Goal: Task Accomplishment & Management: Manage account settings

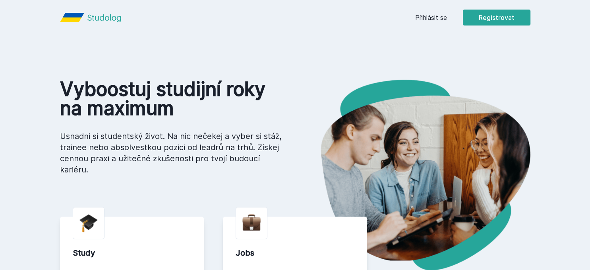
click at [301, 51] on button "Ne" at bounding box center [296, 51] width 29 height 20
click at [481, 20] on button "Registrovat" at bounding box center [497, 18] width 68 height 16
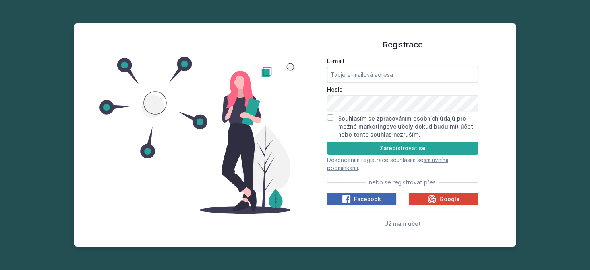
click at [349, 74] on input "E-mail" at bounding box center [402, 74] width 151 height 16
type input "vojta.novak.05@seznam.cz"
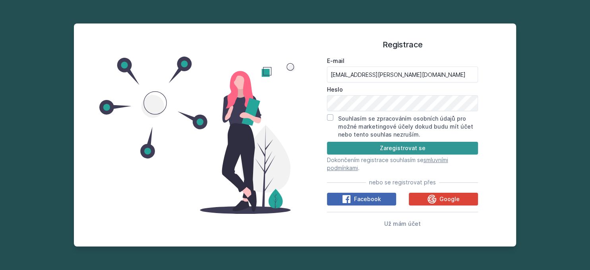
click at [362, 145] on button "Zaregistrovat se" at bounding box center [402, 148] width 151 height 13
click at [366, 148] on button "Zaregistrovat se" at bounding box center [402, 148] width 151 height 13
click at [329, 117] on input "Souhlasím se zpracováním osobních údajů pro možné marketingové účely dokud budu…" at bounding box center [330, 117] width 6 height 6
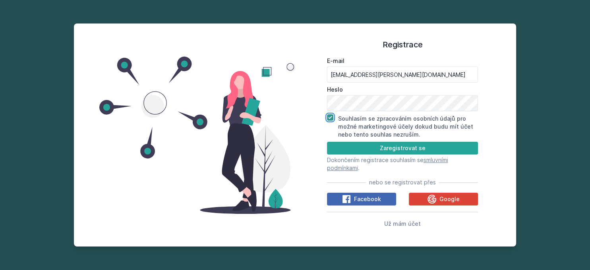
checkbox input "true"
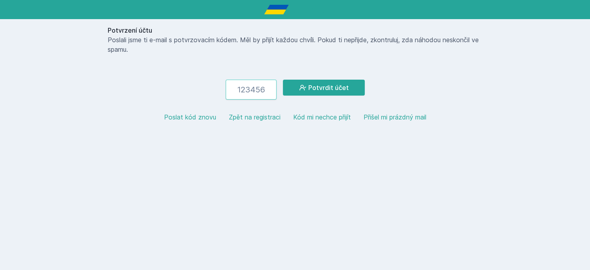
click at [244, 90] on input "number" at bounding box center [251, 89] width 51 height 20
click at [202, 119] on button "Poslat kód znovu" at bounding box center [190, 117] width 52 height 10
click at [251, 87] on input "number" at bounding box center [251, 89] width 51 height 20
paste input "806220"
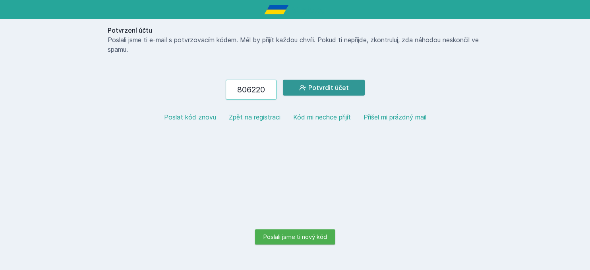
type input "806220"
click at [316, 87] on button "Potvrdit účet" at bounding box center [324, 87] width 82 height 16
click at [336, 85] on button "Potvrdit účet" at bounding box center [324, 87] width 82 height 16
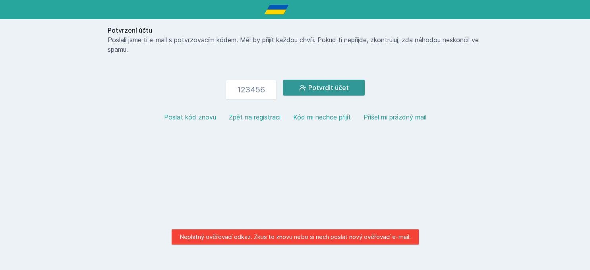
click at [319, 87] on button "Potvrdit účet" at bounding box center [324, 87] width 82 height 16
click at [183, 118] on button "Poslat kód znovu" at bounding box center [190, 117] width 52 height 10
click at [336, 87] on button "Potvrdit účet" at bounding box center [324, 87] width 82 height 16
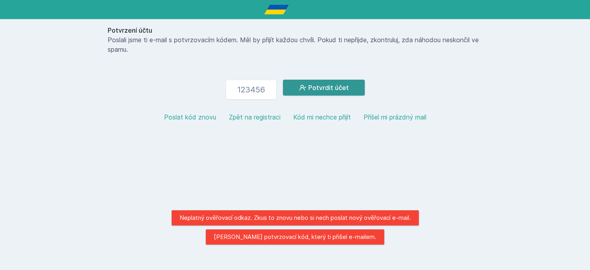
click at [336, 87] on button "Potvrdit účet" at bounding box center [324, 87] width 82 height 16
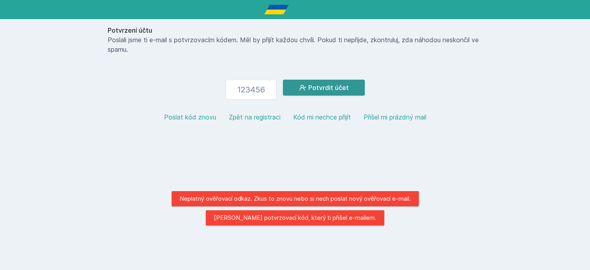
click at [336, 87] on button "Potvrdit účet" at bounding box center [324, 87] width 82 height 16
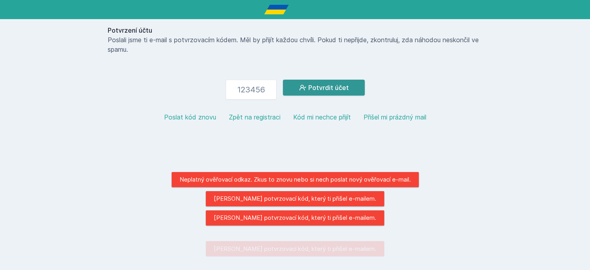
click at [336, 87] on button "Potvrdit účet" at bounding box center [324, 87] width 82 height 16
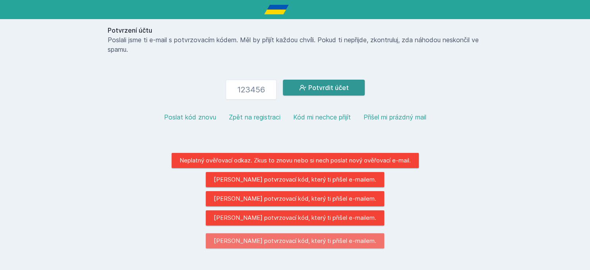
click at [336, 87] on button "Potvrdit účet" at bounding box center [324, 87] width 82 height 16
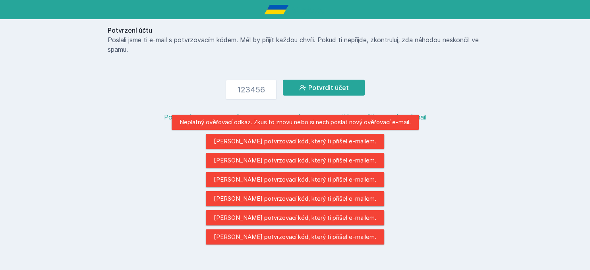
click at [239, 74] on div "Potvrzení účtu Poslali jsme ti e-mail s potvrzovacím kódem. Měl by přijít každo…" at bounding box center [296, 76] width 382 height 115
click at [244, 83] on input "number" at bounding box center [251, 89] width 51 height 20
paste input "699548"
type input "699548"
click at [327, 77] on div "Potvrzení účtu Poslali jsme ti e-mail s potvrzovacím kódem. Měl by přijít každo…" at bounding box center [296, 76] width 382 height 115
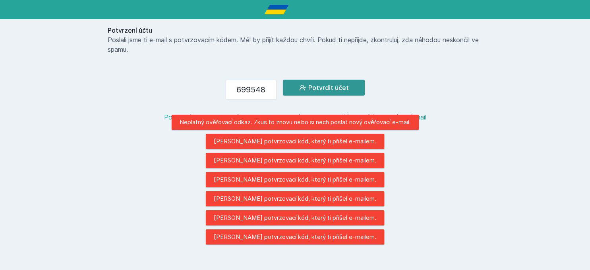
click at [329, 79] on button "Potvrdit účet" at bounding box center [324, 87] width 82 height 16
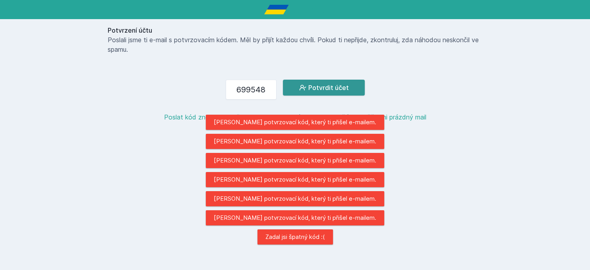
click at [329, 85] on button "Potvrdit účet" at bounding box center [324, 87] width 82 height 16
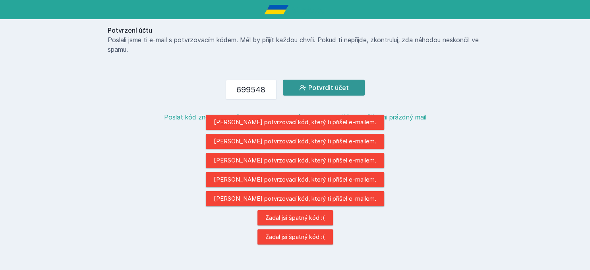
click at [329, 85] on button "Potvrdit účet" at bounding box center [324, 87] width 82 height 16
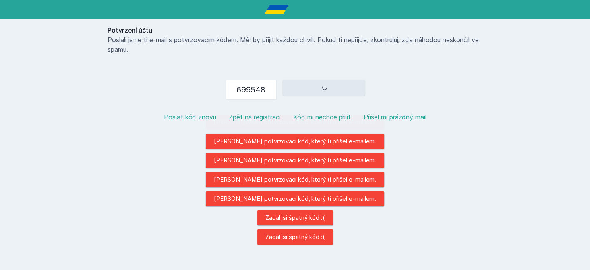
click at [329, 85] on button "Potvrdit účet" at bounding box center [324, 87] width 82 height 16
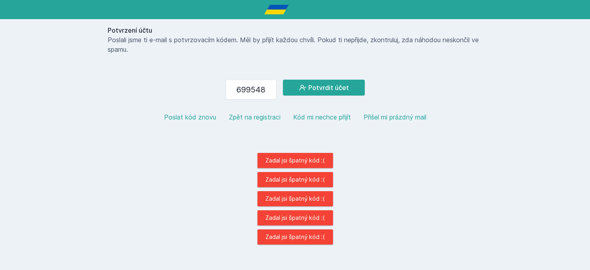
click at [249, 113] on button "Zpět na registraci" at bounding box center [255, 117] width 52 height 10
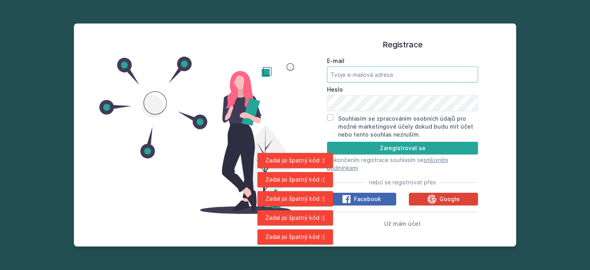
click at [344, 78] on input "E-mail" at bounding box center [402, 74] width 151 height 16
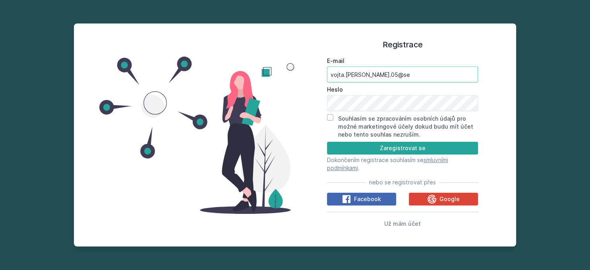
type input "vojta.novak.05@se"
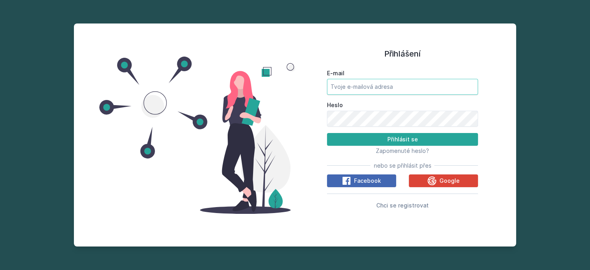
click at [344, 88] on input "E-mail" at bounding box center [402, 87] width 151 height 16
click at [368, 88] on input "E-mail" at bounding box center [402, 87] width 151 height 16
type input "vojta"
click at [415, 206] on span "Chci se registrovat" at bounding box center [402, 205] width 52 height 7
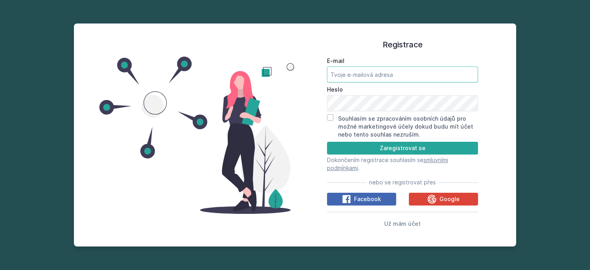
click at [357, 71] on input "E-mail" at bounding box center [402, 74] width 151 height 16
type input "[PERSON_NAME][EMAIL_ADDRESS][PERSON_NAME][DOMAIN_NAME]"
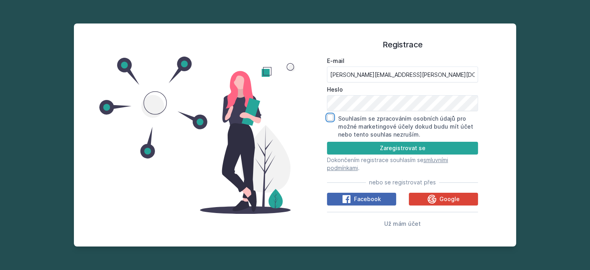
click at [332, 118] on input "Souhlasím se zpracováním osobních údajů pro možné marketingové účely dokud budu…" at bounding box center [330, 117] width 6 height 6
click at [331, 120] on input "Souhlasím se zpracováním osobních údajů pro možné marketingové účely dokud budu…" at bounding box center [330, 117] width 6 height 6
checkbox input "false"
click at [355, 149] on button "Zaregistrovat se" at bounding box center [402, 148] width 151 height 13
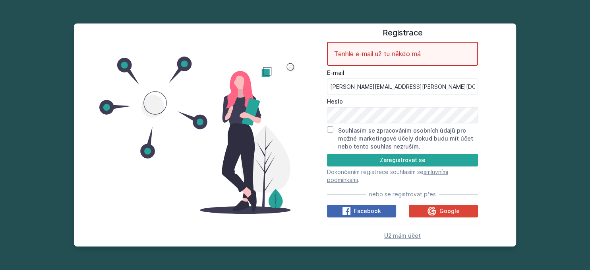
click at [398, 236] on span "Už mám účet" at bounding box center [402, 235] width 37 height 7
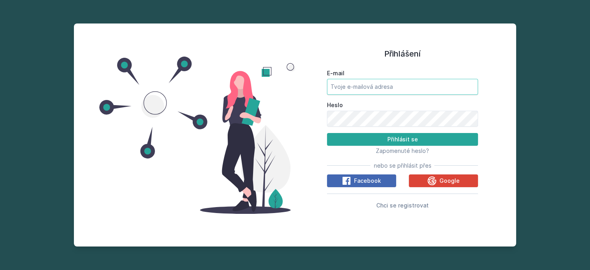
click at [355, 92] on input "E-mail" at bounding box center [402, 87] width 151 height 16
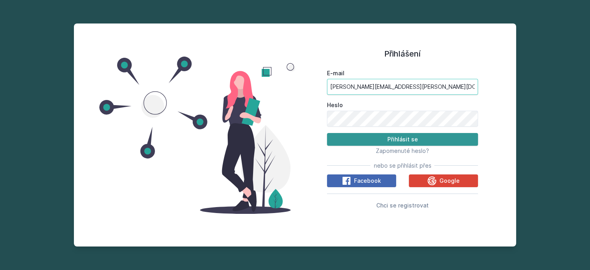
type input "vojta.novak.05@seznam.cz"
click at [327, 133] on button "Přihlásit se" at bounding box center [402, 139] width 151 height 13
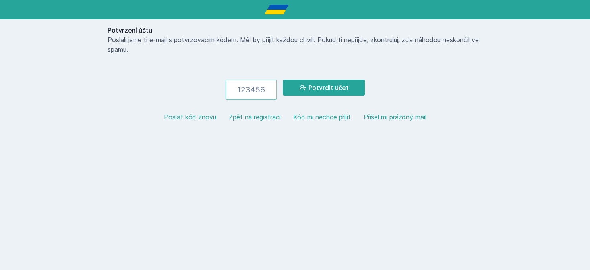
paste input "462741"
type input "462741"
click at [320, 93] on button "Potvrdit účet" at bounding box center [324, 87] width 82 height 16
click at [192, 117] on button "Poslat kód znovu" at bounding box center [190, 117] width 52 height 10
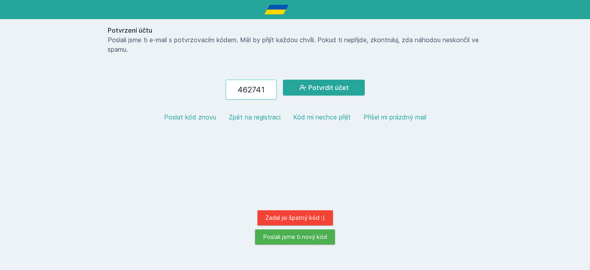
drag, startPoint x: 273, startPoint y: 89, endPoint x: 207, endPoint y: 99, distance: 66.4
click at [207, 99] on div "Potvrzení účtu Poslali jsme ti e-mail s potvrzovacím kódem. Měl by přijít každo…" at bounding box center [296, 76] width 382 height 115
click at [352, 83] on button "Potvrdit účet" at bounding box center [324, 87] width 82 height 16
drag, startPoint x: 271, startPoint y: 88, endPoint x: 180, endPoint y: 96, distance: 91.0
click at [180, 96] on form "462741 Potvrdit účet" at bounding box center [295, 89] width 375 height 20
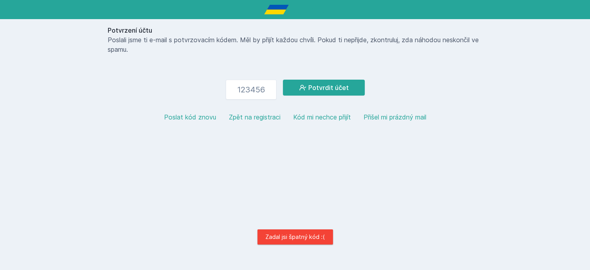
click at [197, 120] on button "Poslat kód znovu" at bounding box center [190, 117] width 52 height 10
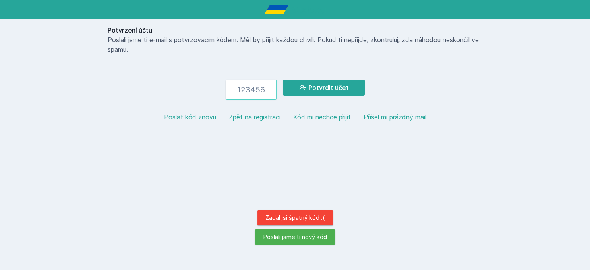
click at [244, 87] on input "number" at bounding box center [251, 89] width 51 height 20
paste input "347438"
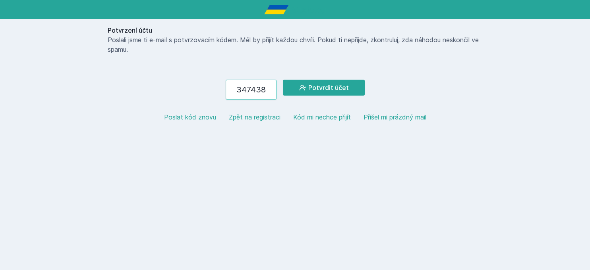
type input "347438"
click at [294, 96] on form "347438 Potvrdit účet" at bounding box center [295, 89] width 375 height 20
click at [293, 87] on button "Potvrdit účet" at bounding box center [324, 87] width 82 height 16
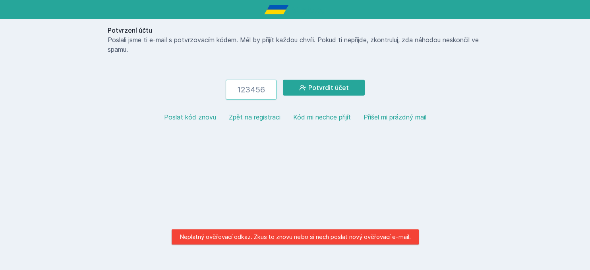
click at [243, 91] on input "number" at bounding box center [251, 89] width 51 height 20
click at [347, 88] on button "Potvrdit účet" at bounding box center [324, 87] width 82 height 16
click at [297, 134] on html "Potvrzení účtu Poslali jsme ti e-mail s potvrzovacím kódem. Měl by přijít každo…" at bounding box center [295, 67] width 590 height 134
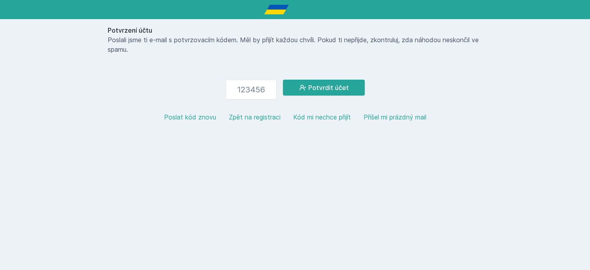
click at [195, 118] on button "Poslat kód znovu" at bounding box center [190, 117] width 52 height 10
drag, startPoint x: 270, startPoint y: 90, endPoint x: 220, endPoint y: 95, distance: 50.3
click at [220, 95] on form "Potvrdit účet" at bounding box center [295, 89] width 375 height 20
paste input "505352"
click at [274, 93] on input "505352" at bounding box center [251, 89] width 51 height 20
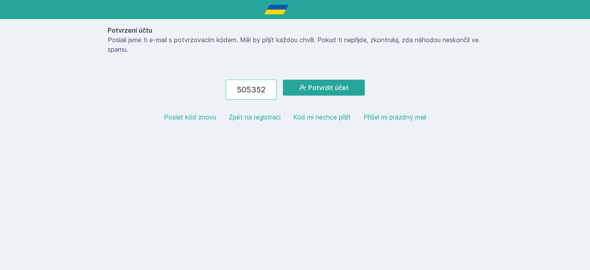
click at [238, 90] on input "505352" at bounding box center [251, 89] width 51 height 20
type input "505352"
click at [311, 88] on button "Potvrdit účet" at bounding box center [324, 87] width 82 height 16
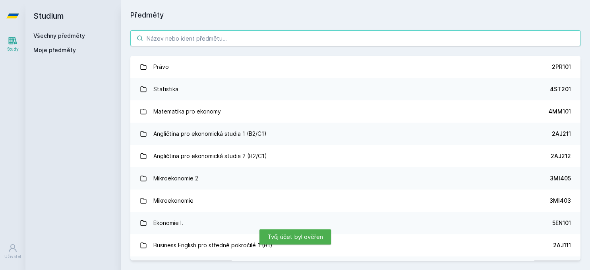
click at [180, 41] on input "search" at bounding box center [355, 38] width 450 height 16
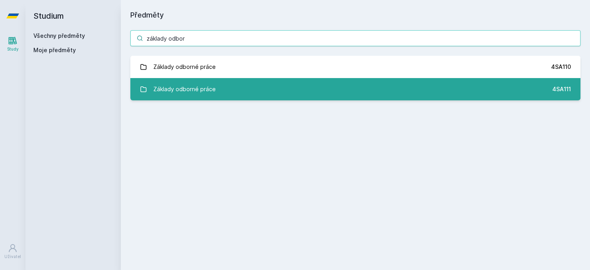
type input "základy odbor"
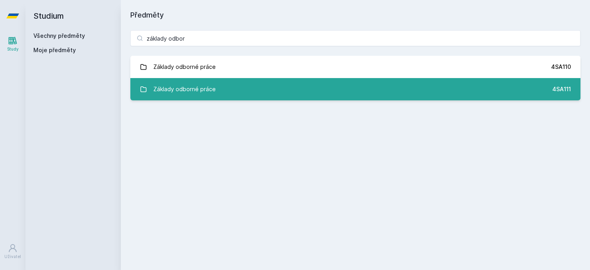
click at [229, 92] on link "Základy odborné práce 4SA111" at bounding box center [355, 89] width 450 height 22
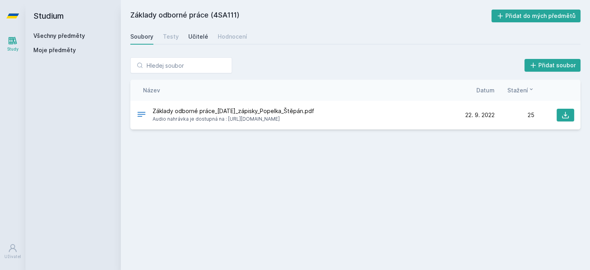
click at [196, 38] on div "Učitelé" at bounding box center [198, 37] width 20 height 8
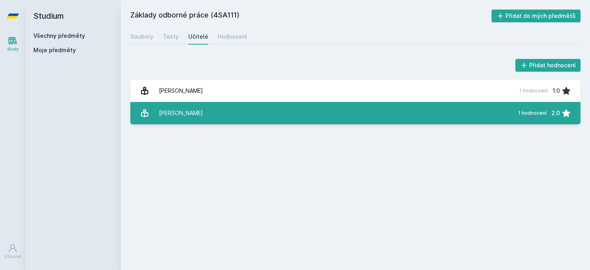
click at [193, 114] on div "[PERSON_NAME]" at bounding box center [181, 113] width 44 height 16
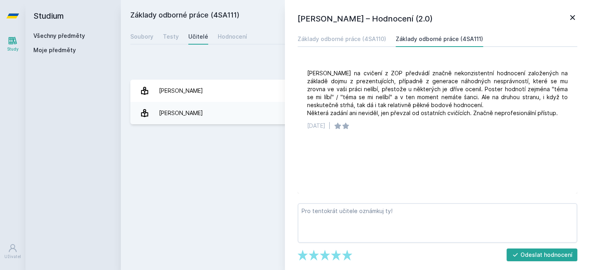
click at [576, 16] on icon at bounding box center [573, 18] width 10 height 10
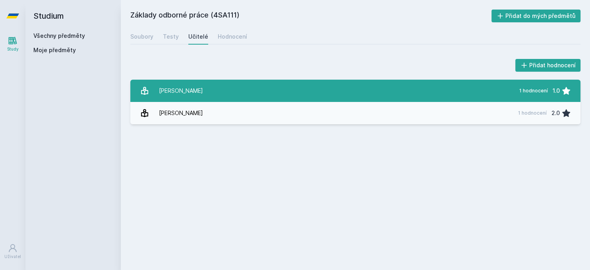
click at [478, 95] on link "[PERSON_NAME] 1 hodnocení 1.0" at bounding box center [355, 90] width 450 height 22
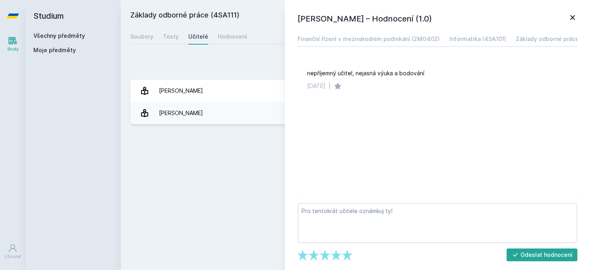
click at [572, 18] on icon at bounding box center [573, 18] width 10 height 10
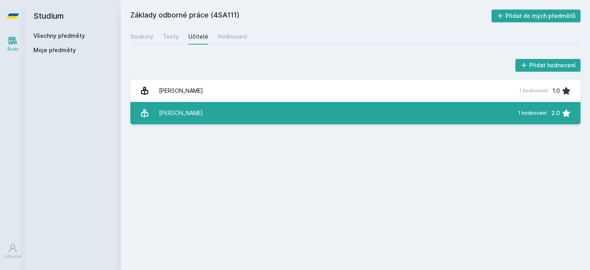
click at [285, 112] on link "[PERSON_NAME] 1 hodnocení 2.0" at bounding box center [355, 113] width 450 height 22
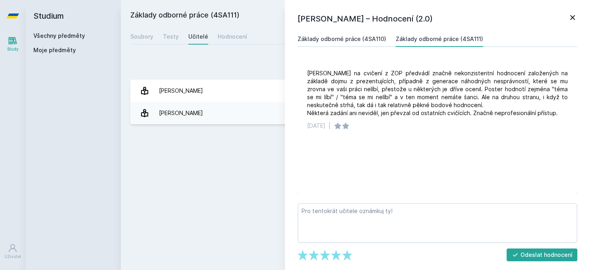
click at [349, 44] on link "Základy odborné práce (4SA110)" at bounding box center [342, 39] width 89 height 16
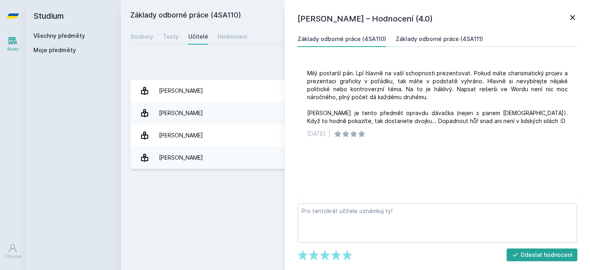
click at [427, 34] on link "Základy odborné práce (4SA111)" at bounding box center [439, 39] width 87 height 16
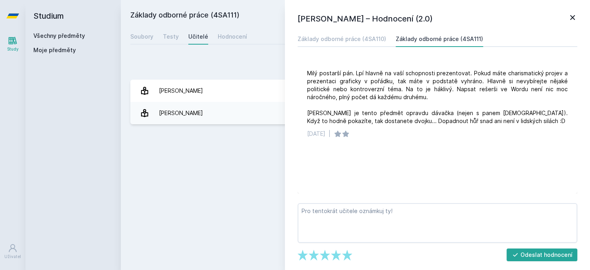
click at [573, 16] on icon at bounding box center [573, 18] width 10 height 10
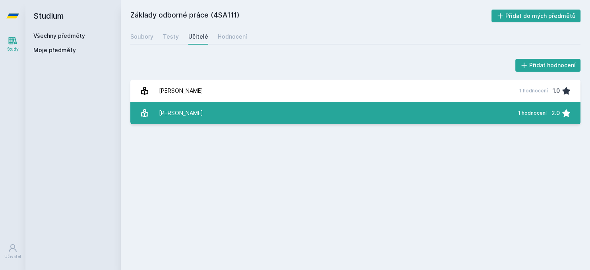
click at [190, 119] on div "[PERSON_NAME]" at bounding box center [181, 113] width 44 height 16
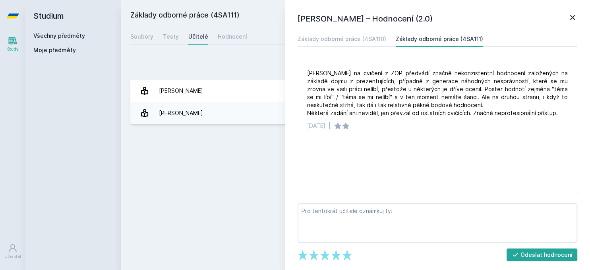
click at [574, 16] on icon at bounding box center [572, 17] width 5 height 5
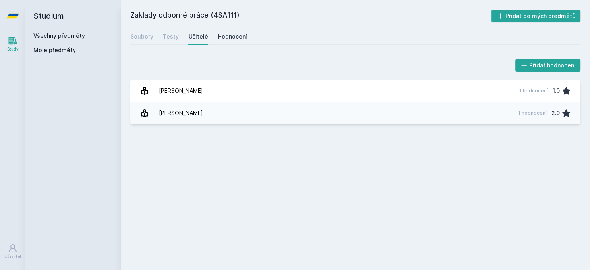
click at [235, 37] on div "Hodnocení" at bounding box center [232, 37] width 29 height 8
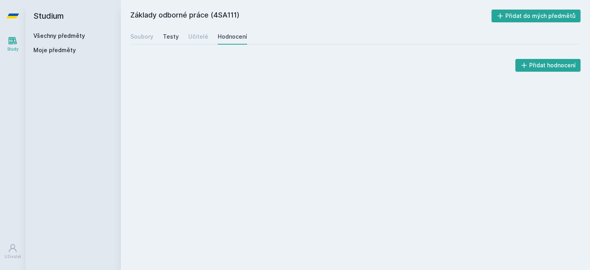
click at [166, 33] on link "Testy" at bounding box center [171, 37] width 16 height 16
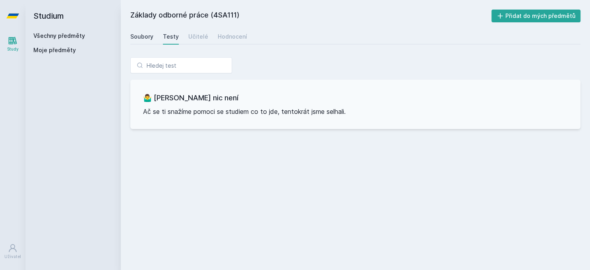
click at [149, 36] on div "Soubory" at bounding box center [141, 37] width 23 height 8
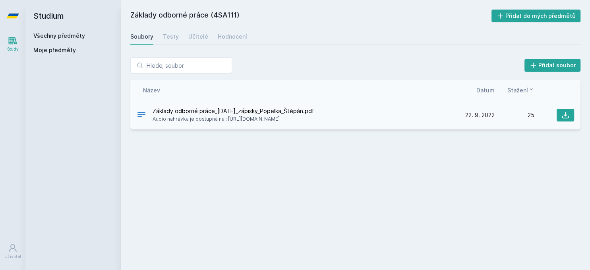
click at [184, 113] on span "Základy odborné práce_[DATE]_zápisky_Popelka_Štěpán.pdf" at bounding box center [234, 111] width 162 height 8
click at [568, 119] on button at bounding box center [565, 115] width 17 height 13
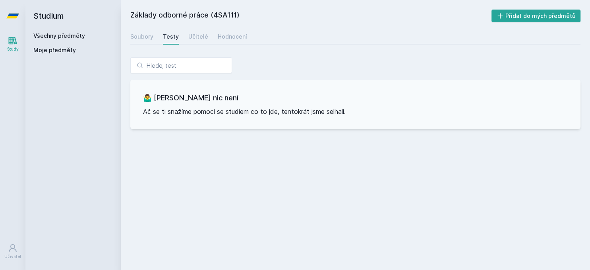
click at [53, 36] on link "Všechny předměty" at bounding box center [59, 35] width 52 height 7
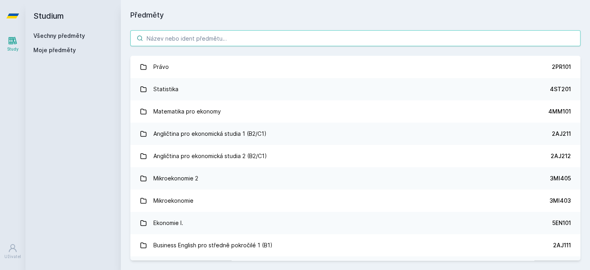
click at [245, 31] on input "search" at bounding box center [355, 38] width 450 height 16
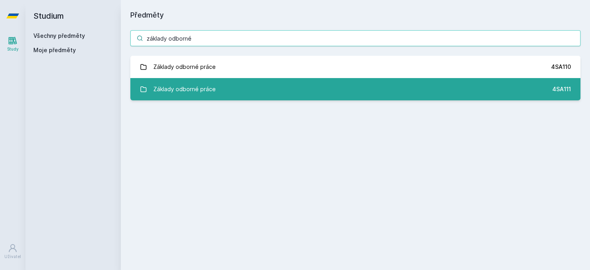
type input "základy odborné"
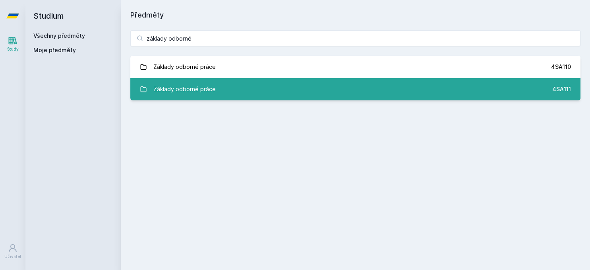
click at [239, 92] on link "Základy odborné práce 4SA111" at bounding box center [355, 89] width 450 height 22
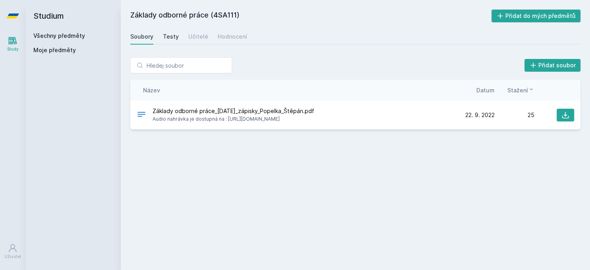
click at [174, 37] on div "Testy" at bounding box center [171, 37] width 16 height 8
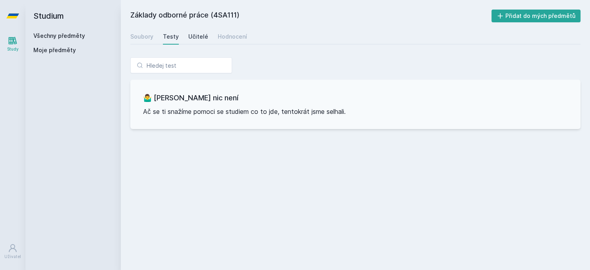
click at [195, 38] on div "Učitelé" at bounding box center [198, 37] width 20 height 8
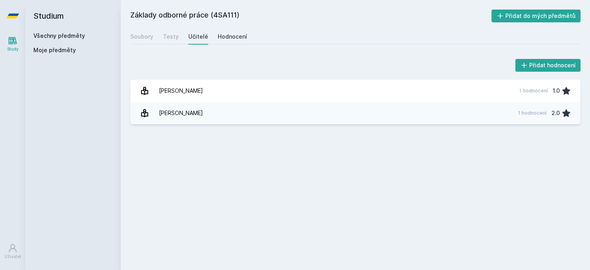
click at [234, 37] on div "Hodnocení" at bounding box center [232, 37] width 29 height 8
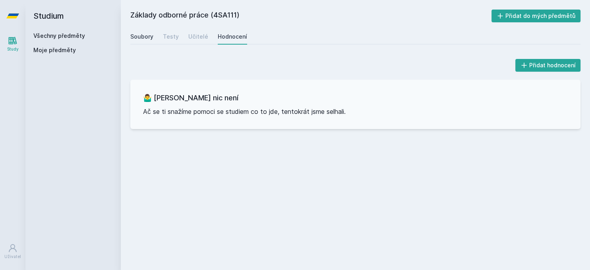
click at [145, 32] on link "Soubory" at bounding box center [141, 37] width 23 height 16
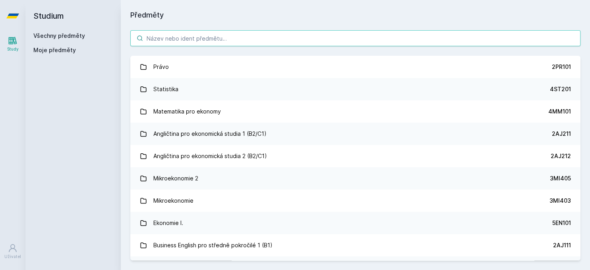
click at [169, 41] on input "search" at bounding box center [355, 38] width 450 height 16
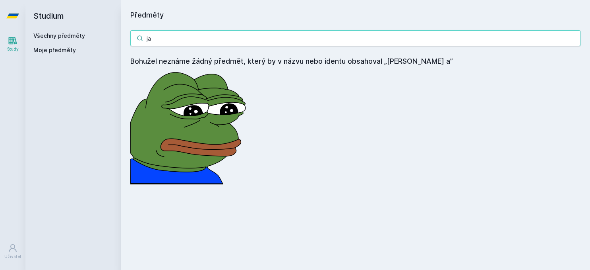
type input "j"
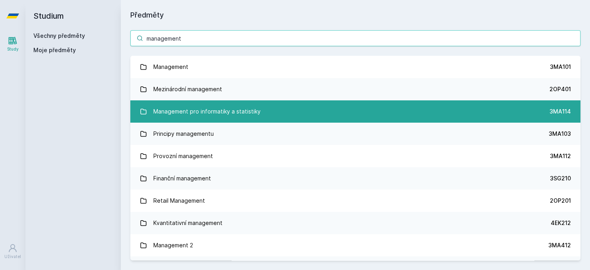
type input "management"
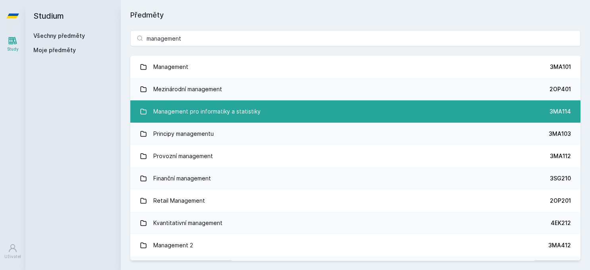
click at [197, 108] on div "Management pro informatiky a statistiky" at bounding box center [206, 111] width 107 height 16
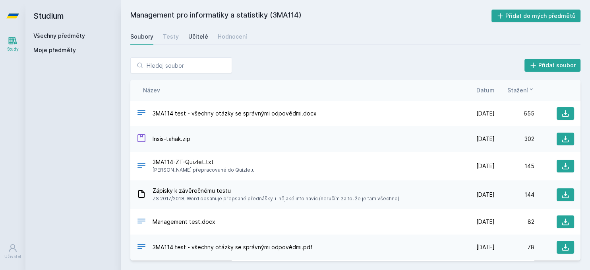
click at [189, 33] on div "Učitelé" at bounding box center [198, 37] width 20 height 8
click at [12, 246] on icon at bounding box center [13, 248] width 10 height 10
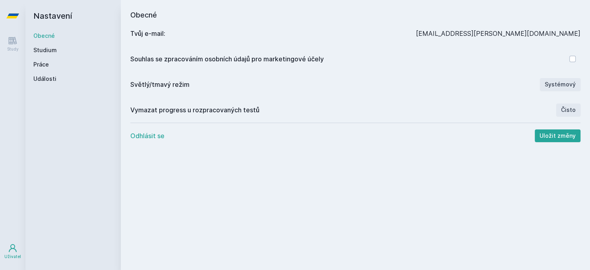
click icon
click button "Odhlásit se"
